Goal: Task Accomplishment & Management: Complete application form

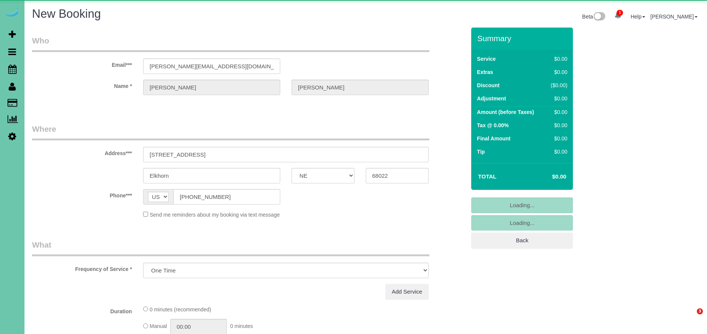
select select "NE"
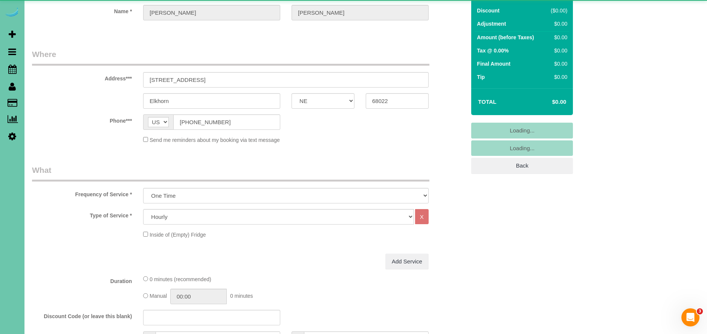
select select "object:15662"
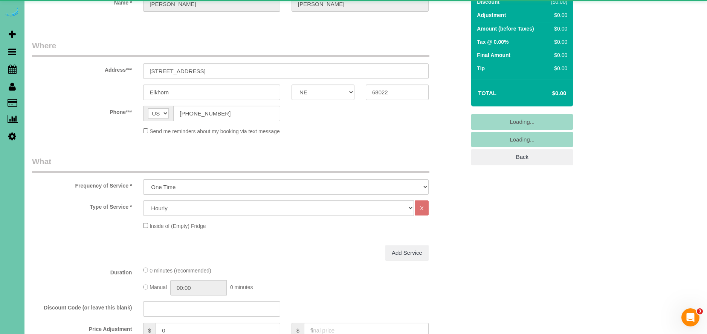
scroll to position [86, 0]
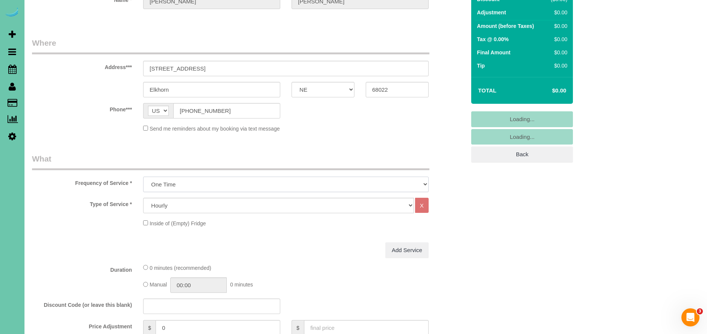
click at [202, 180] on select "One Time Weekly (0% for the First Booking) Bi-Weekly (0% for the First Booking)…" at bounding box center [286, 183] width 286 height 15
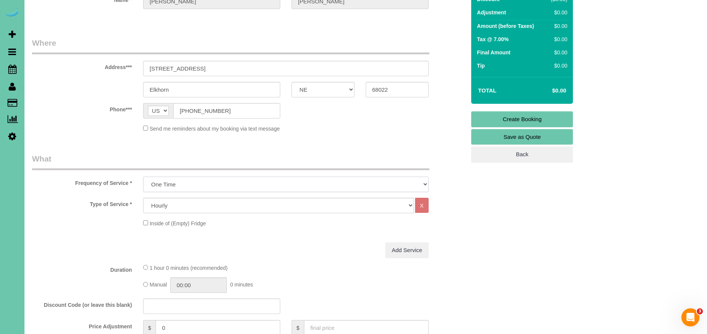
click at [143, 176] on select "One Time Weekly (0% for the First Booking) Bi-Weekly (0% for the First Booking)…" at bounding box center [286, 183] width 286 height 15
click at [205, 205] on select "Hourly 2.5 Hour Custom Clean 3.5 Hour Custom Clean commercial 1000 Square Feet …" at bounding box center [278, 204] width 271 height 15
click at [245, 199] on select "Hourly 2.5 Hour Custom Clean 3.5 Hour Custom Clean commercial 1000 Square Feet …" at bounding box center [278, 204] width 271 height 15
select select "75"
click at [143, 197] on select "Hourly 2.5 Hour Custom Clean 3.5 Hour Custom Clean commercial 1000 Square Feet …" at bounding box center [278, 204] width 271 height 15
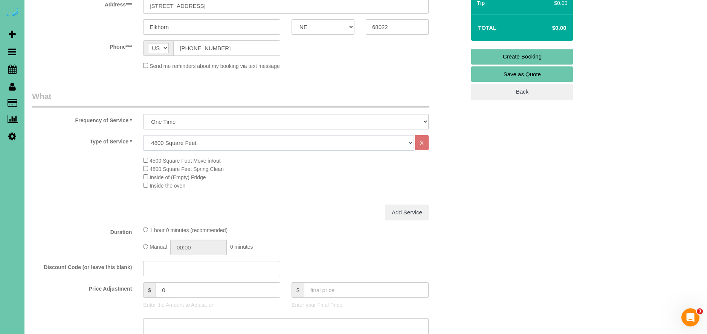
scroll to position [152, 0]
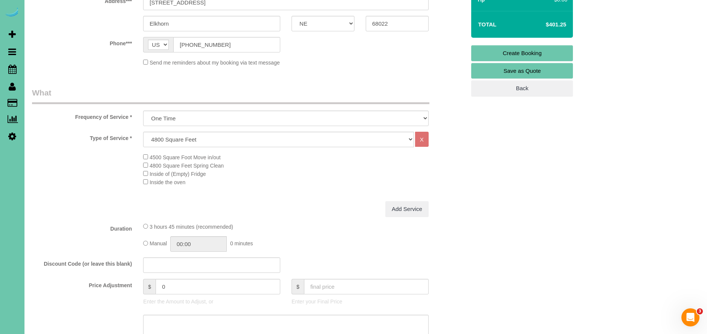
click at [149, 158] on span "4500 Square Foot Move in/out" at bounding box center [181, 157] width 77 height 6
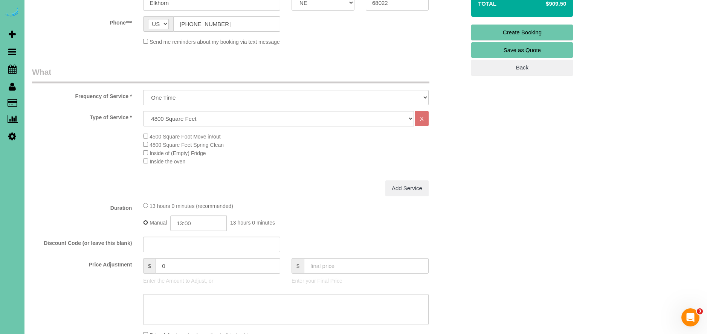
scroll to position [173, 0]
drag, startPoint x: 184, startPoint y: 224, endPoint x: 208, endPoint y: 241, distance: 29.7
click at [184, 224] on input "13:00" at bounding box center [198, 222] width 57 height 15
click at [274, 200] on fieldset "What Frequency of Service * One Time Weekly (0% for the First Booking) Bi-Weekl…" at bounding box center [249, 285] width 434 height 438
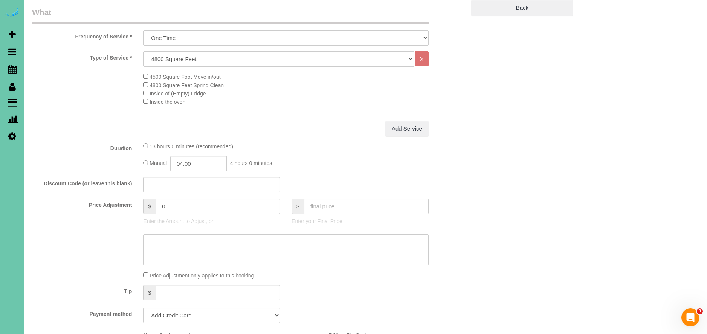
scroll to position [233, 0]
drag, startPoint x: 185, startPoint y: 163, endPoint x: 202, endPoint y: 181, distance: 24.5
click at [185, 163] on input "04:00" at bounding box center [198, 162] width 57 height 15
type input "03:15"
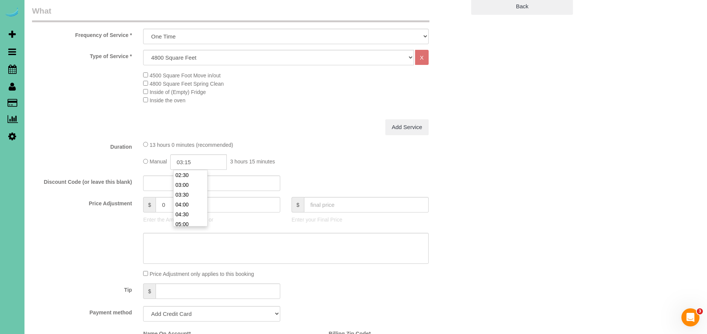
click at [278, 124] on div "Add Service" at bounding box center [286, 127] width 297 height 16
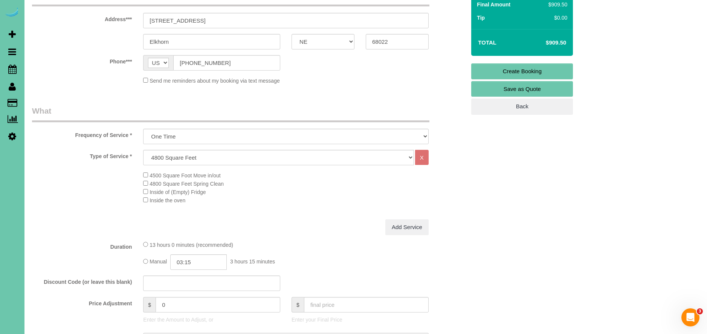
scroll to position [135, 0]
click at [208, 309] on input "0" at bounding box center [218, 302] width 125 height 15
type input "-2"
click at [299, 239] on div "13 hours 0 minutes (recommended)" at bounding box center [286, 243] width 286 height 8
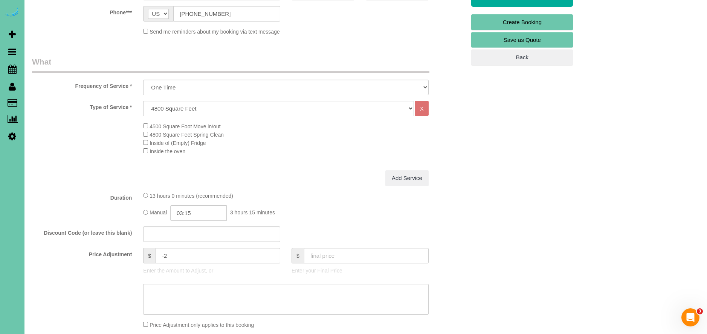
scroll to position [245, 0]
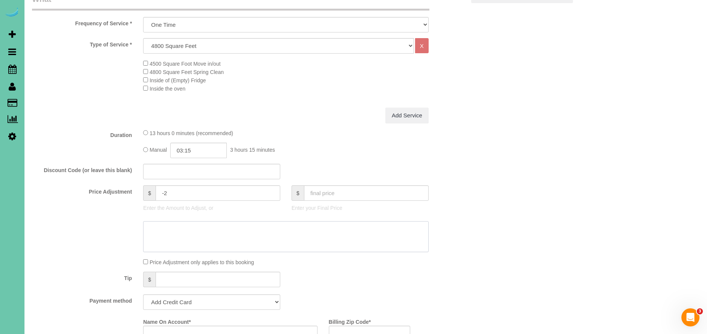
click at [185, 233] on textarea at bounding box center [286, 236] width 286 height 31
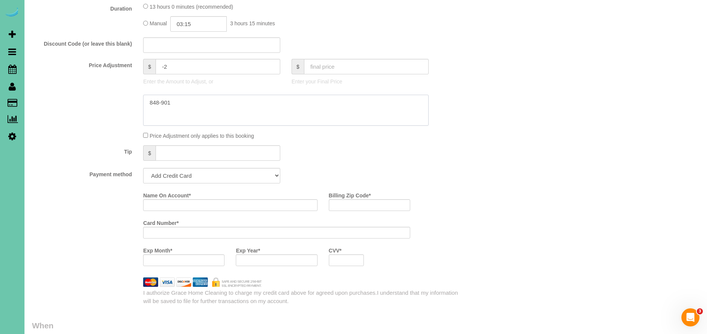
scroll to position [382, 0]
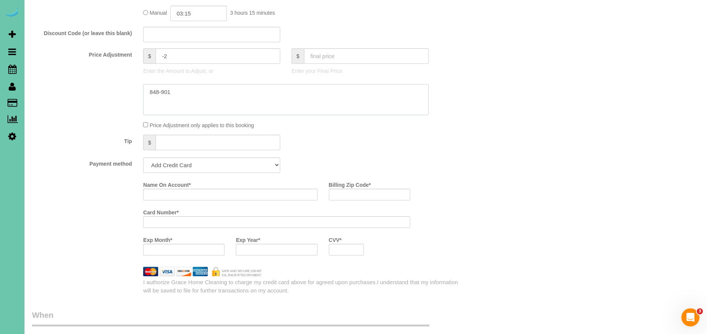
type textarea "848-901"
click at [178, 168] on select "Add Credit Card Cash Check Paypal" at bounding box center [211, 164] width 137 height 15
select select "string:check"
click at [143, 157] on select "Add Credit Card Cash Check Paypal" at bounding box center [211, 164] width 137 height 15
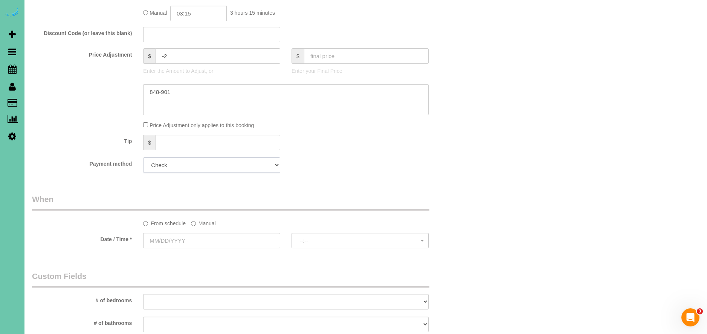
scroll to position [403, 0]
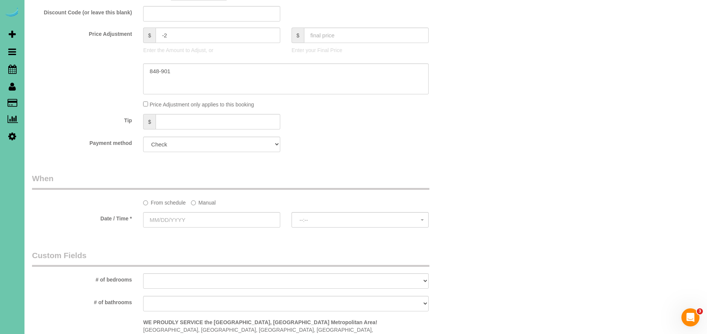
click at [208, 198] on label "Manual" at bounding box center [203, 201] width 25 height 10
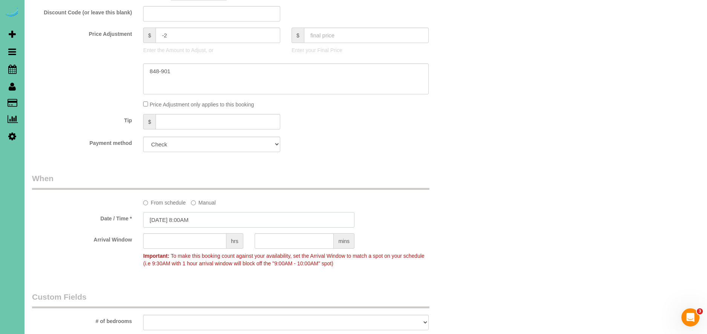
click at [157, 216] on input "[DATE] 8:00AM" at bounding box center [248, 219] width 211 height 15
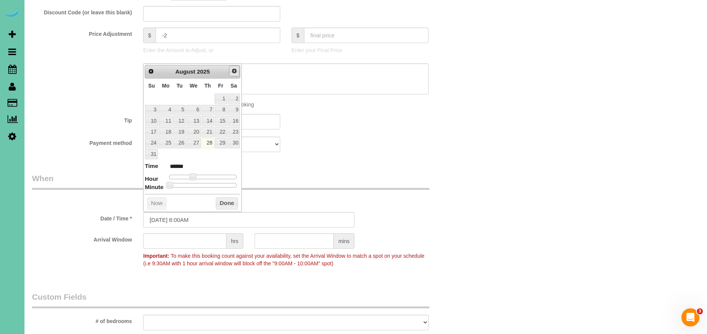
click at [237, 71] on span "Next" at bounding box center [234, 71] width 6 height 6
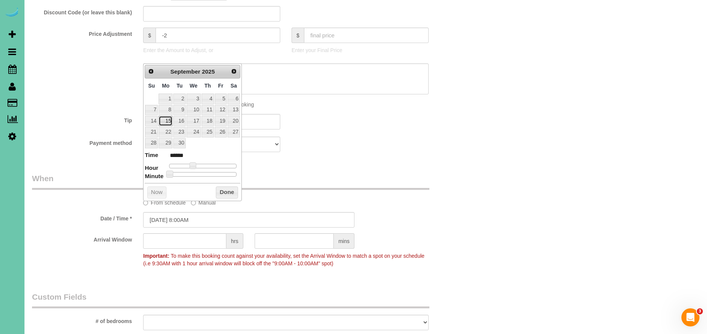
click at [170, 121] on link "15" at bounding box center [166, 121] width 14 height 10
type input "[DATE] 8:00AM"
click at [234, 191] on button "Done" at bounding box center [227, 192] width 22 height 12
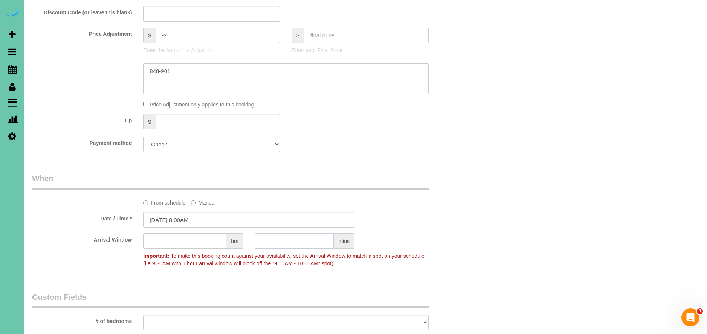
click at [294, 246] on input "text" at bounding box center [295, 240] width 80 height 15
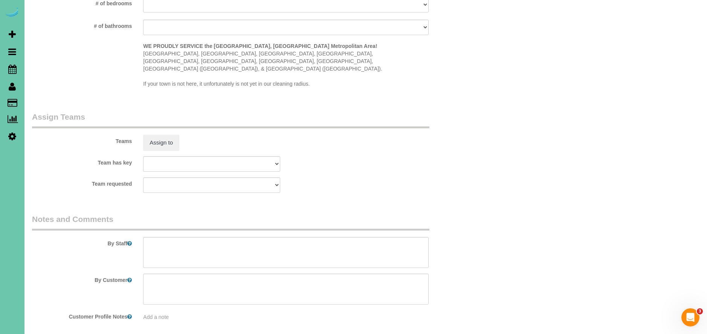
scroll to position [739, 0]
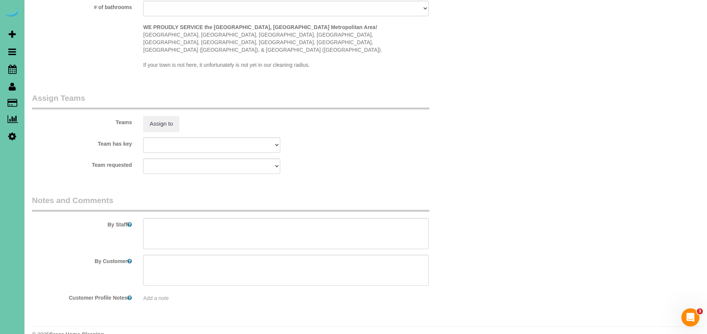
type input "30"
click at [194, 218] on textarea at bounding box center [286, 233] width 286 height 31
click at [307, 227] on textarea at bounding box center [286, 233] width 286 height 31
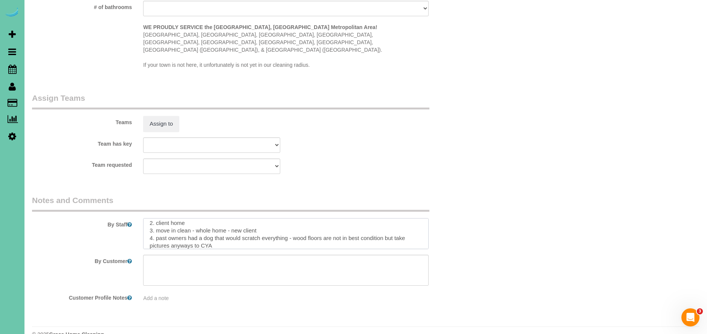
scroll to position [18, 0]
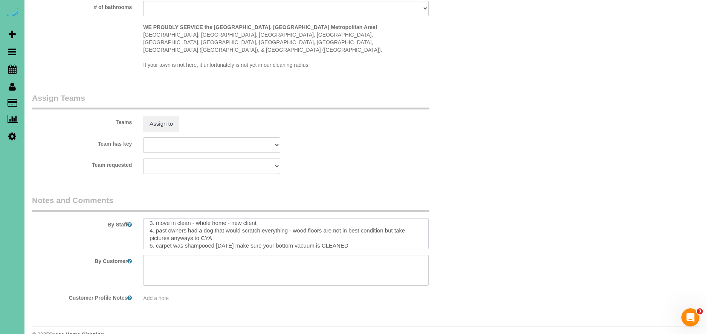
click at [282, 229] on textarea at bounding box center [286, 233] width 286 height 31
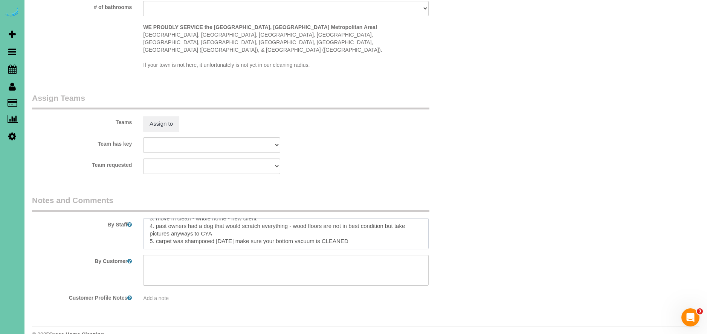
click at [279, 229] on textarea at bounding box center [286, 233] width 286 height 31
click at [283, 227] on textarea at bounding box center [286, 233] width 286 height 31
drag, startPoint x: 297, startPoint y: 226, endPoint x: 321, endPoint y: 233, distance: 24.9
click at [298, 226] on textarea at bounding box center [286, 233] width 286 height 31
click at [376, 225] on textarea at bounding box center [286, 233] width 286 height 31
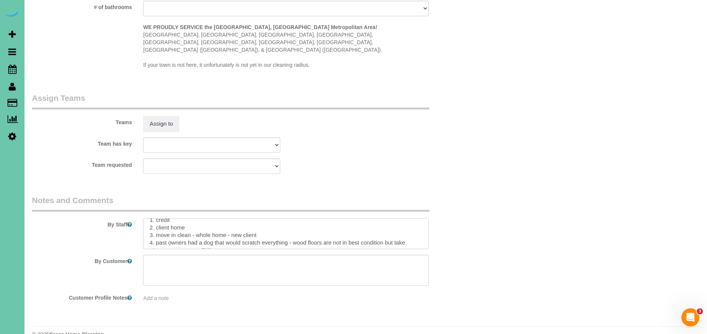
scroll to position [5, 0]
click at [263, 220] on textarea at bounding box center [286, 233] width 286 height 31
click at [366, 220] on textarea at bounding box center [286, 233] width 286 height 31
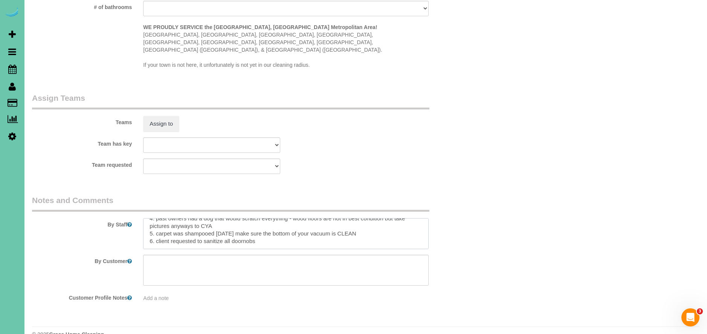
click at [244, 226] on textarea at bounding box center [286, 233] width 286 height 31
click at [273, 226] on textarea at bounding box center [286, 233] width 286 height 31
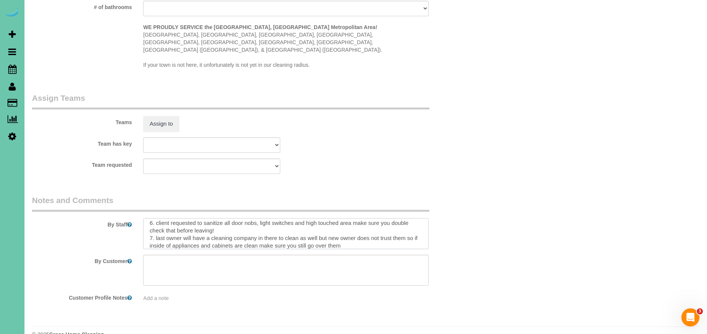
click at [370, 225] on textarea at bounding box center [286, 233] width 286 height 31
click at [361, 230] on textarea at bounding box center [286, 233] width 286 height 31
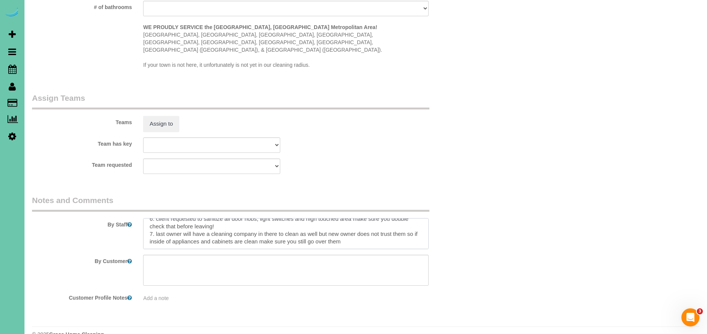
paste textarea "Lore ipsu do sitametcon adipi - el seddo ei temp incid utlabore etdol ma aliqua…"
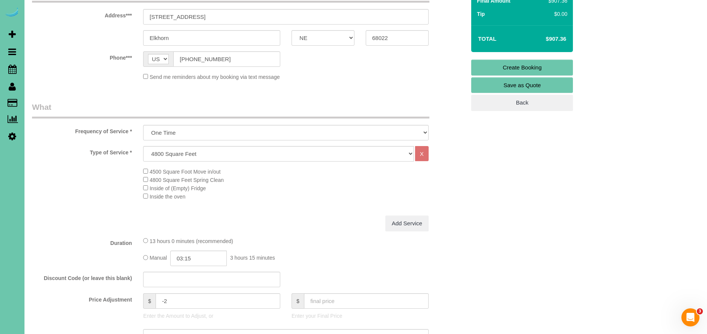
scroll to position [0, 0]
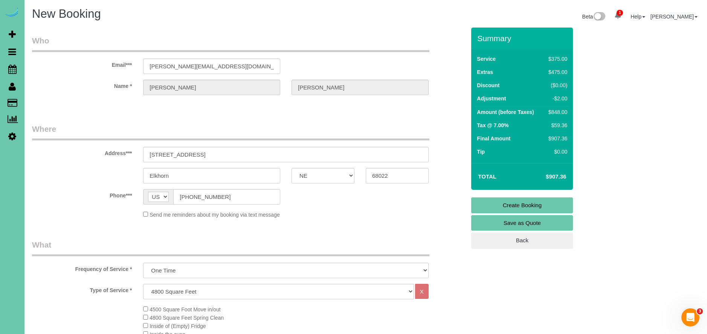
type textarea "1. credit 2. client home 3. move in clean - whole home - new client ** get insi…"
click at [543, 203] on link "Create Booking" at bounding box center [523, 205] width 102 height 16
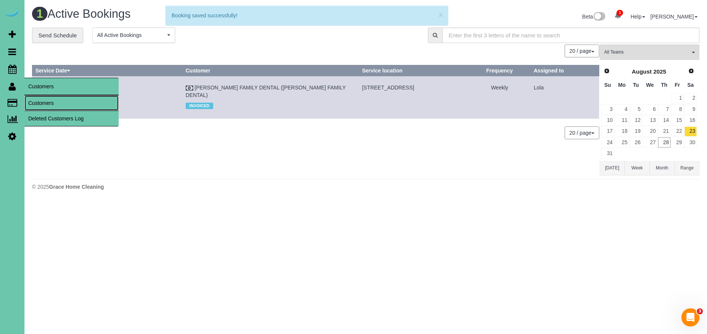
click at [50, 99] on link "Customers" at bounding box center [71, 102] width 94 height 15
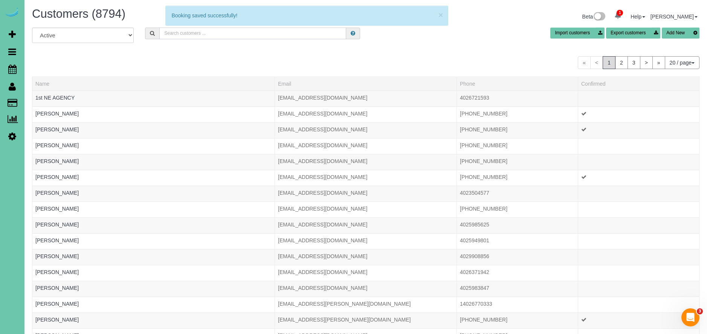
click at [188, 32] on input "text" at bounding box center [252, 34] width 187 height 12
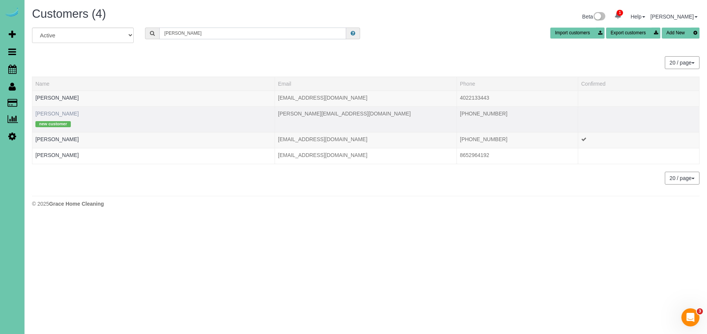
type input "[PERSON_NAME]"
click at [49, 112] on link "[PERSON_NAME]" at bounding box center [56, 113] width 43 height 6
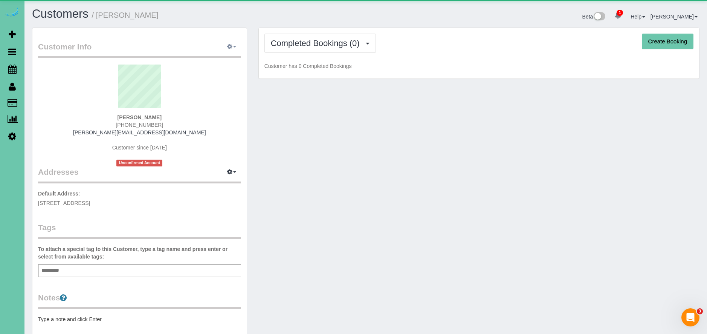
click at [229, 44] on icon "button" at bounding box center [229, 46] width 5 height 5
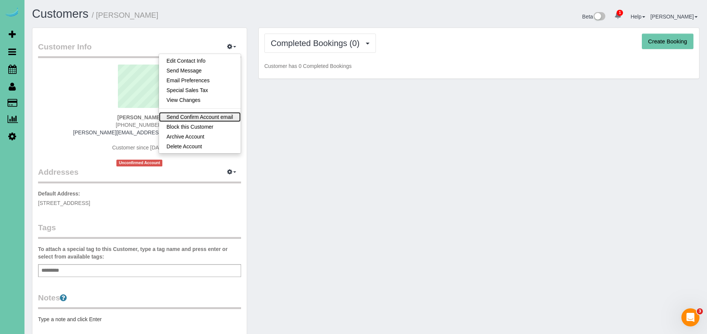
click at [226, 117] on link "Send Confirm Account email" at bounding box center [200, 117] width 82 height 10
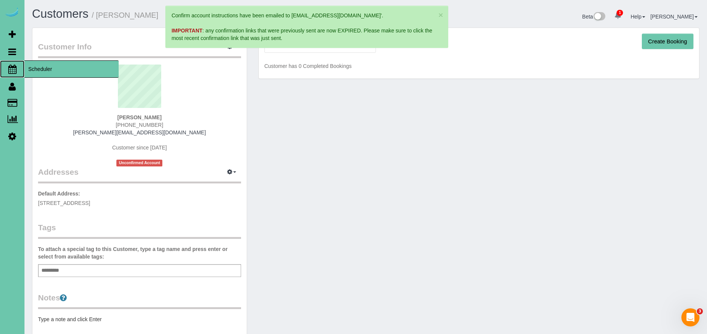
click at [37, 71] on span "Scheduler" at bounding box center [71, 68] width 94 height 17
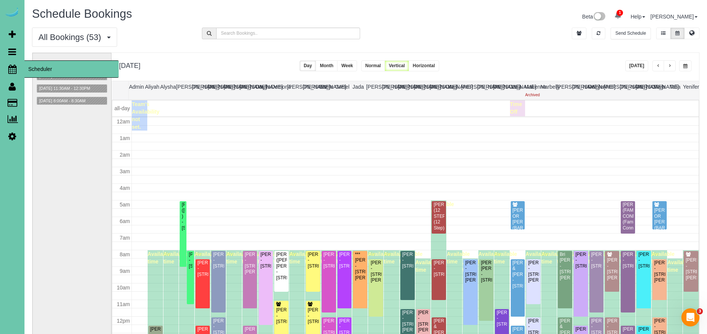
scroll to position [100, 0]
